Goal: Task Accomplishment & Management: Complete application form

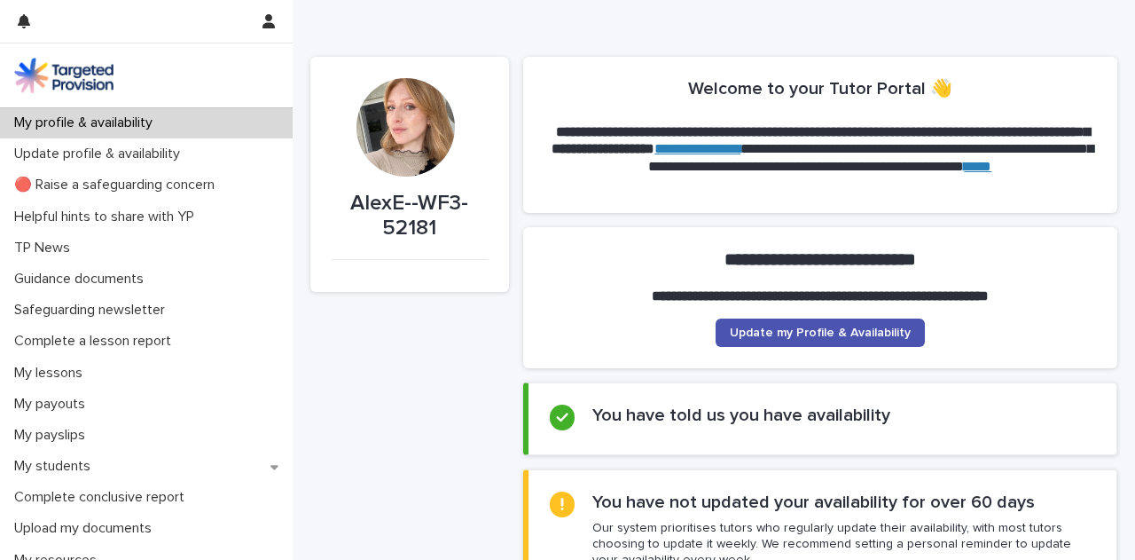
click at [533, 378] on div "**********" at bounding box center [820, 304] width 595 height 155
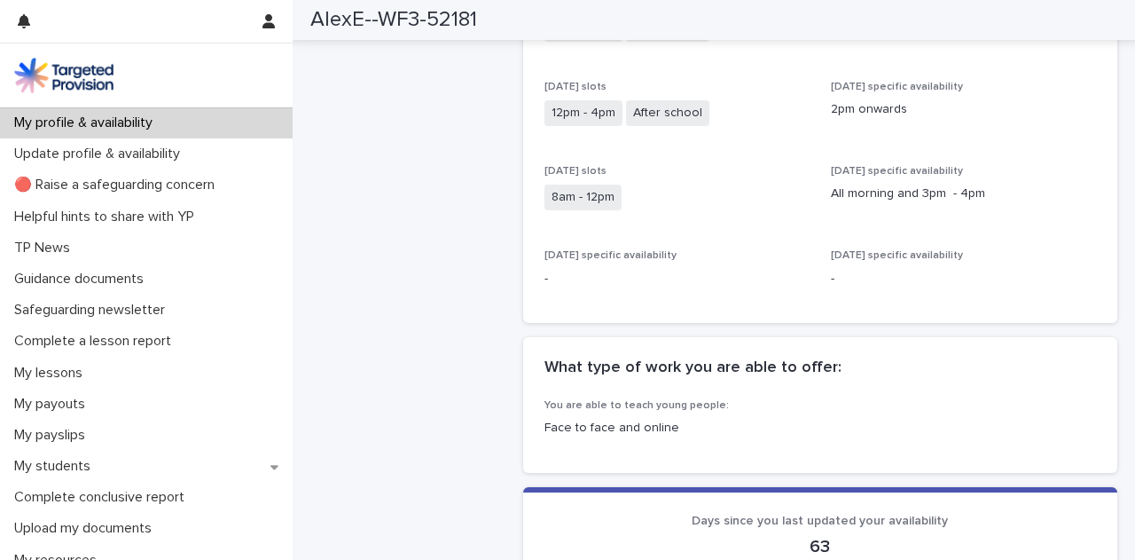
scroll to position [887, 0]
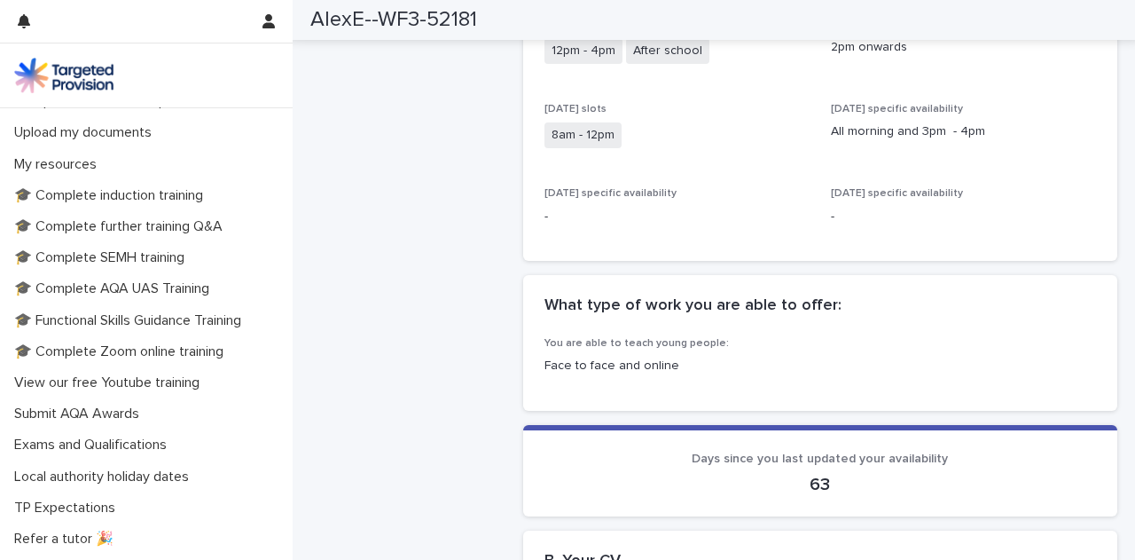
scroll to position [452, 0]
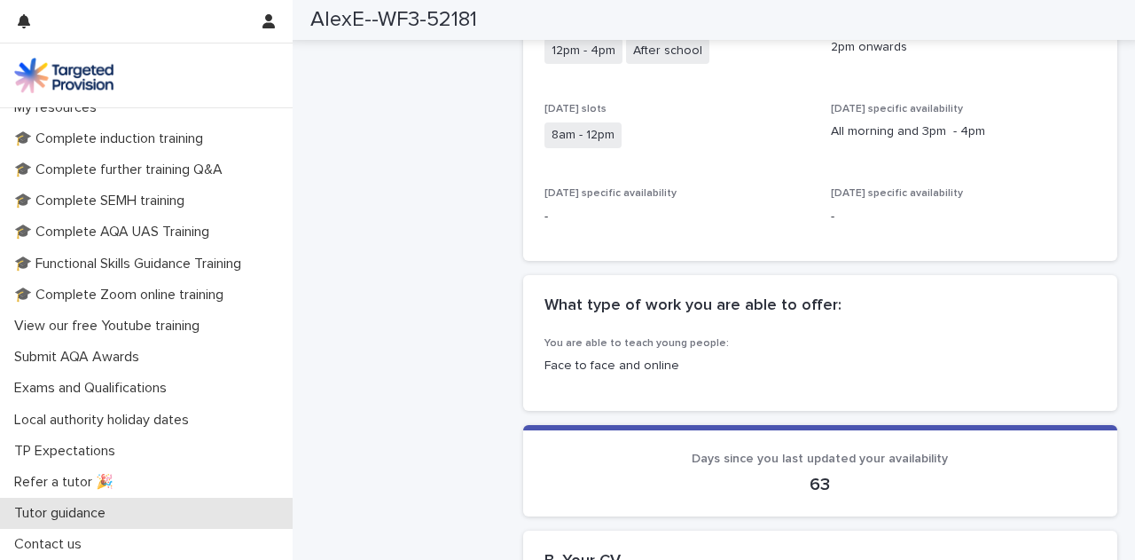
click at [68, 505] on p "Tutor guidance" at bounding box center [63, 513] width 113 height 17
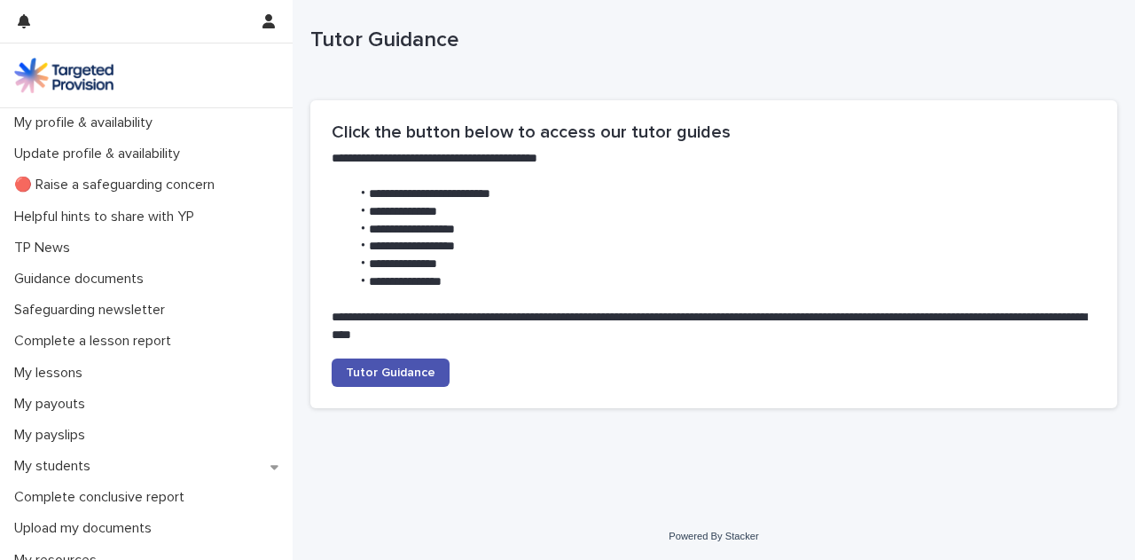
scroll to position [28, 0]
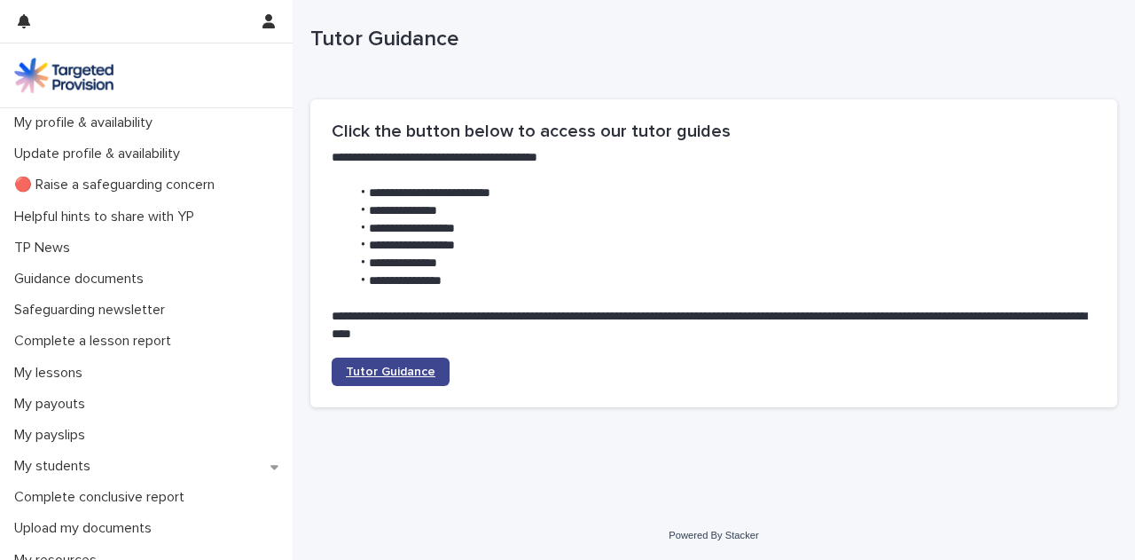
click at [409, 357] on link "Tutor Guidance" at bounding box center [391, 371] width 118 height 28
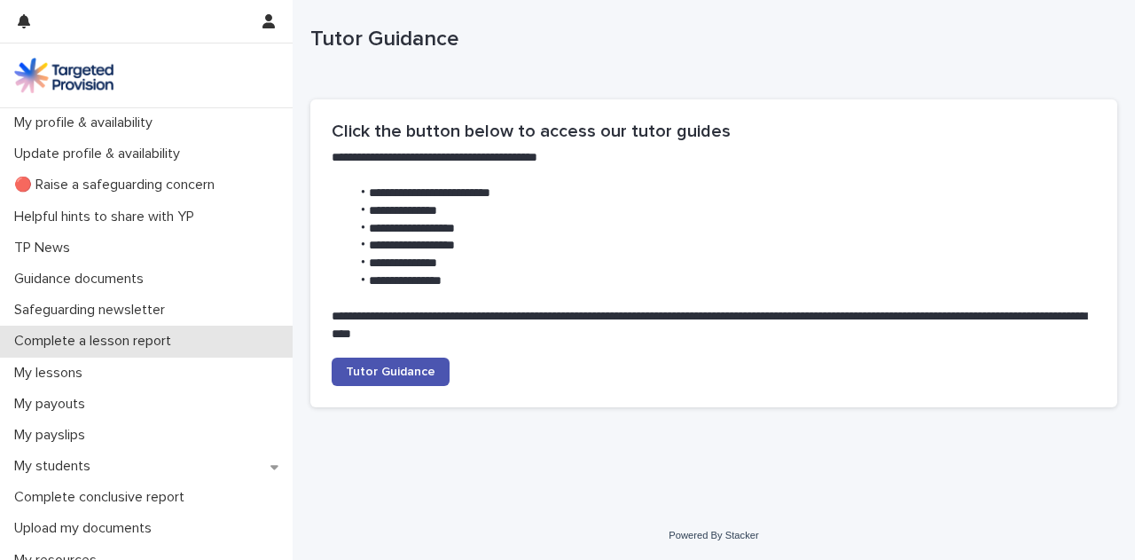
click at [123, 340] on p "Complete a lesson report" at bounding box center [96, 341] width 178 height 17
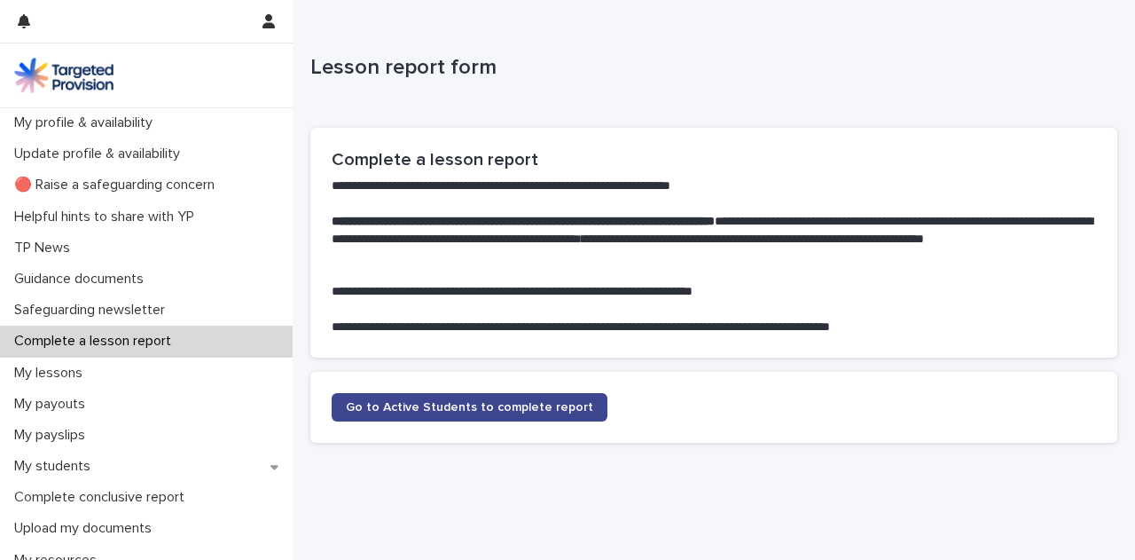
click at [436, 407] on span "Go to Active Students to complete report" at bounding box center [469, 407] width 247 height 12
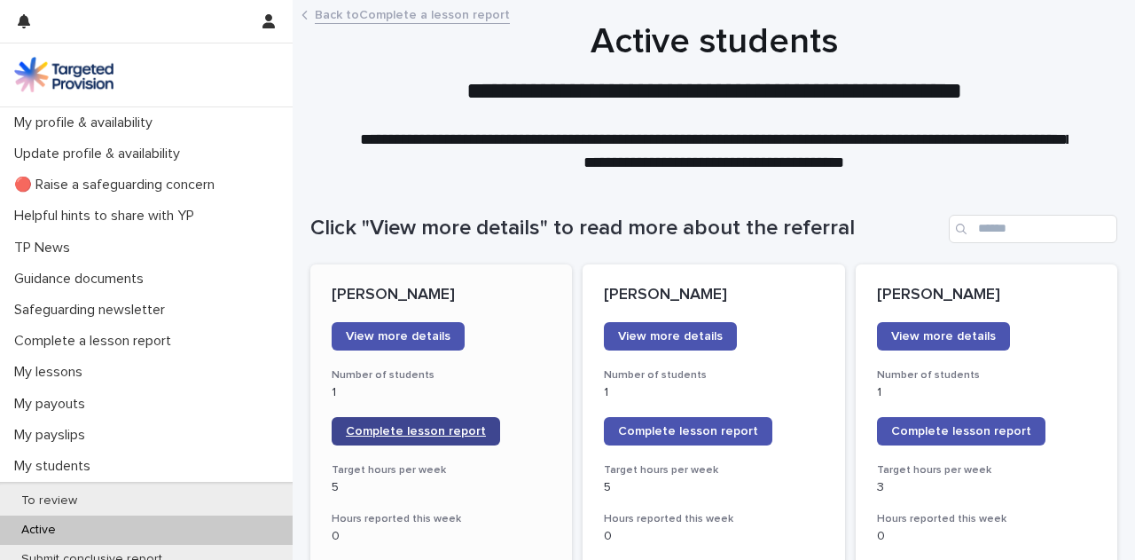
click at [396, 426] on span "Complete lesson report" at bounding box center [416, 431] width 140 height 12
click at [399, 420] on link "Complete lesson report" at bounding box center [416, 431] width 169 height 28
click at [400, 427] on span "Complete lesson report" at bounding box center [416, 431] width 140 height 12
